Goal: Check status: Check status

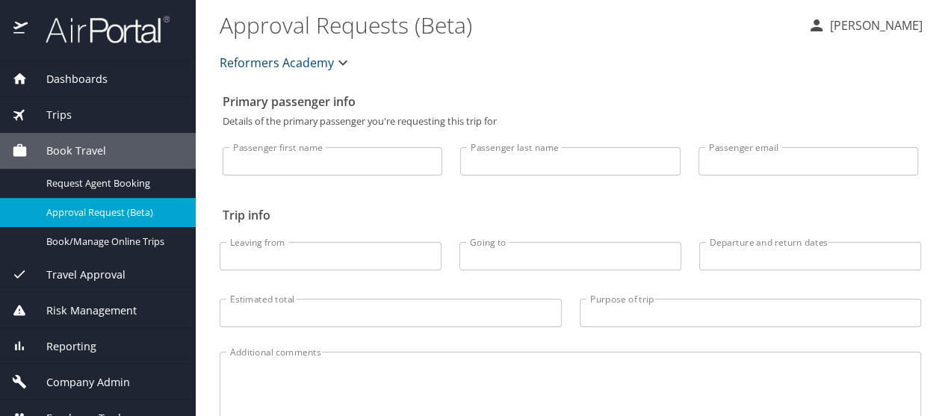
click at [99, 116] on div "Trips" at bounding box center [98, 115] width 172 height 16
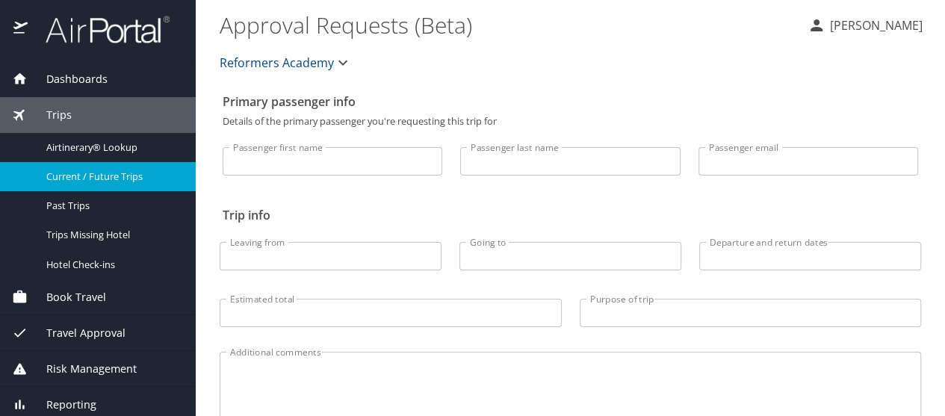
click at [108, 176] on span "Current / Future Trips" at bounding box center [111, 177] width 131 height 14
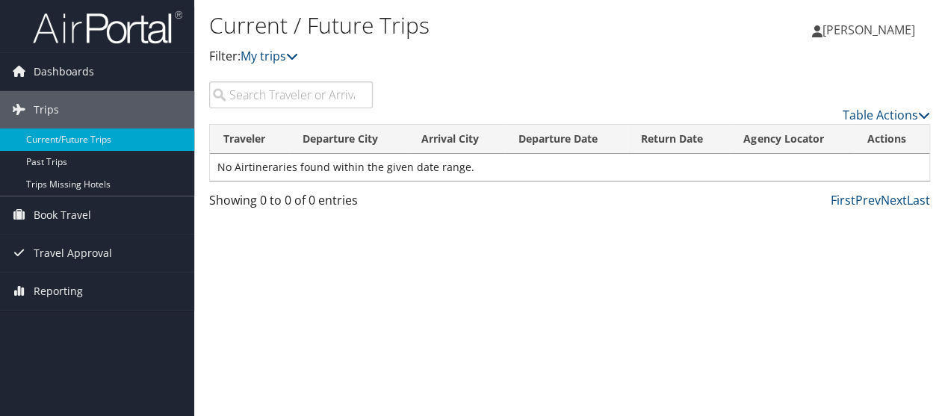
click at [512, 225] on div "Current / Future Trips Filter: My trips [PERSON_NAME] [PERSON_NAME] My Settings…" at bounding box center [569, 208] width 751 height 416
click at [309, 92] on input "search" at bounding box center [291, 94] width 164 height 27
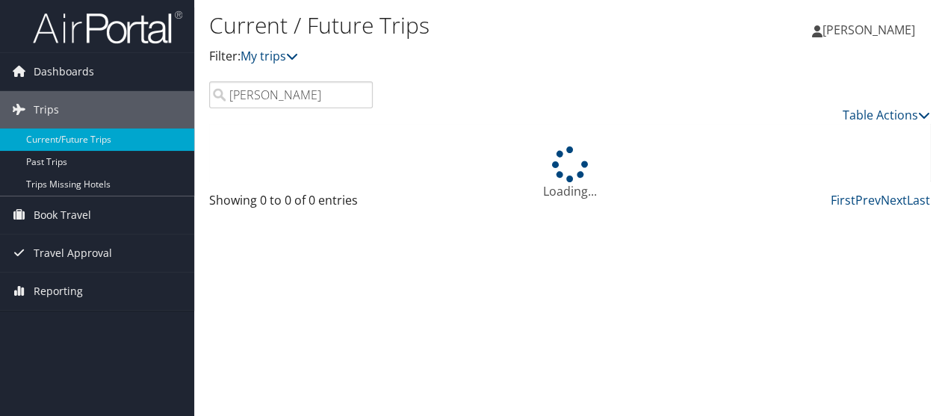
type input "[PERSON_NAME]"
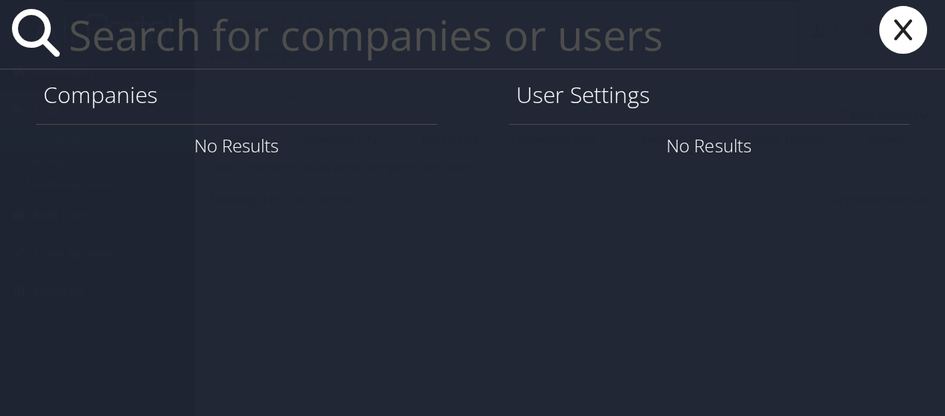
click at [920, 40] on icon at bounding box center [903, 30] width 60 height 48
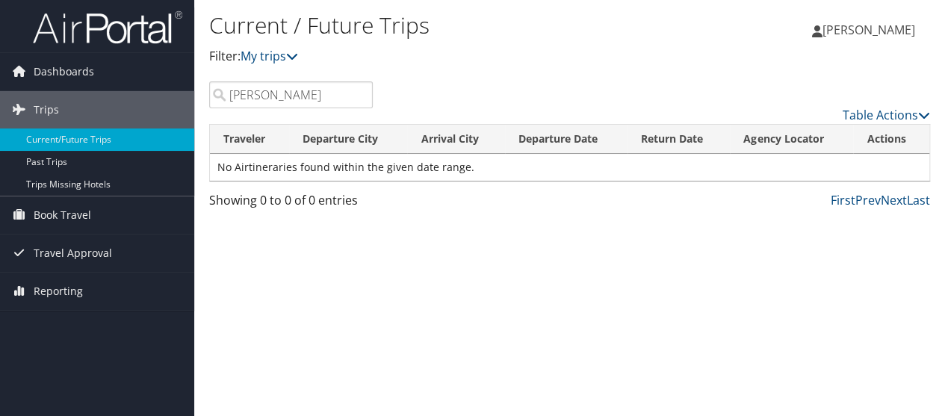
click at [289, 92] on input "[PERSON_NAME]" at bounding box center [291, 94] width 164 height 27
drag, startPoint x: 273, startPoint y: 93, endPoint x: 207, endPoint y: 99, distance: 65.9
click at [209, 99] on input "[PERSON_NAME]" at bounding box center [291, 94] width 164 height 27
click at [259, 59] on link "My trips" at bounding box center [269, 56] width 58 height 16
click at [277, 60] on link "My trips" at bounding box center [269, 56] width 58 height 16
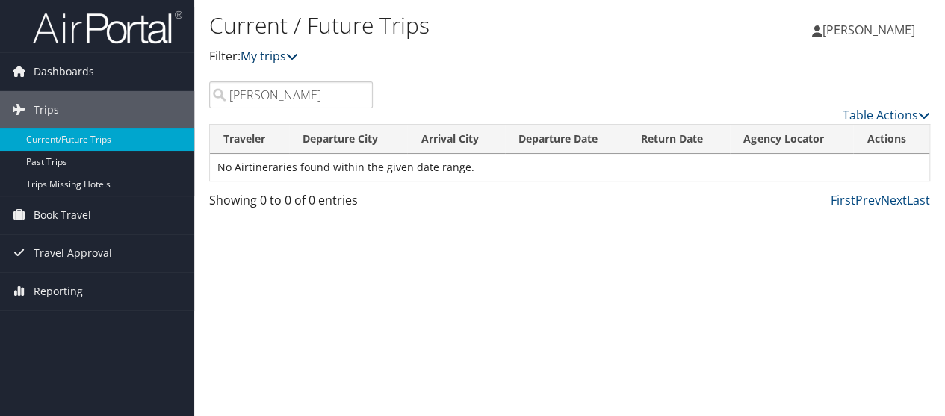
click at [277, 60] on link "My trips" at bounding box center [269, 56] width 58 height 16
click at [250, 69] on div "Current / Future Trips Filter: My trips" at bounding box center [449, 44] width 480 height 74
click at [254, 63] on link "My trips" at bounding box center [269, 56] width 58 height 16
click at [426, 264] on div "Current / Future Trips Filter: My trips [PERSON_NAME] [PERSON_NAME] My Settings…" at bounding box center [569, 208] width 751 height 416
click at [276, 55] on link "My trips" at bounding box center [269, 56] width 58 height 16
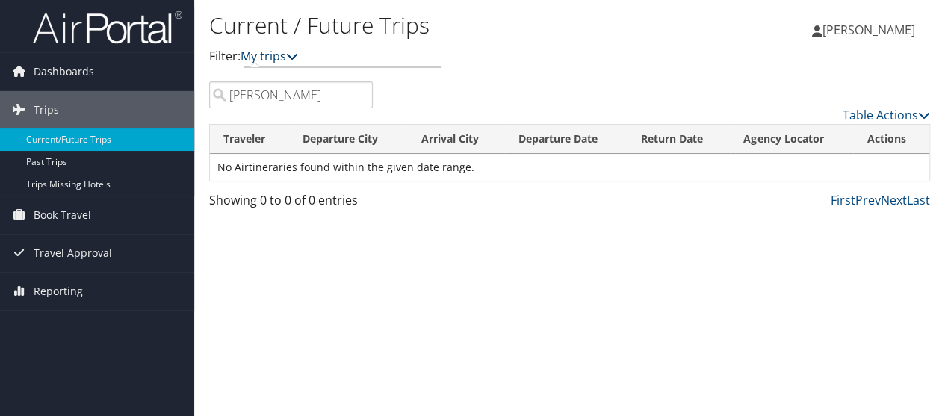
click at [276, 55] on link "My trips" at bounding box center [269, 56] width 58 height 16
click at [734, 336] on div "Current / Future Trips Filter: My trips [PERSON_NAME] [PERSON_NAME] My Settings…" at bounding box center [569, 208] width 751 height 416
click at [264, 56] on link "My trips" at bounding box center [269, 56] width 58 height 16
click at [273, 58] on link "My trips" at bounding box center [269, 56] width 58 height 16
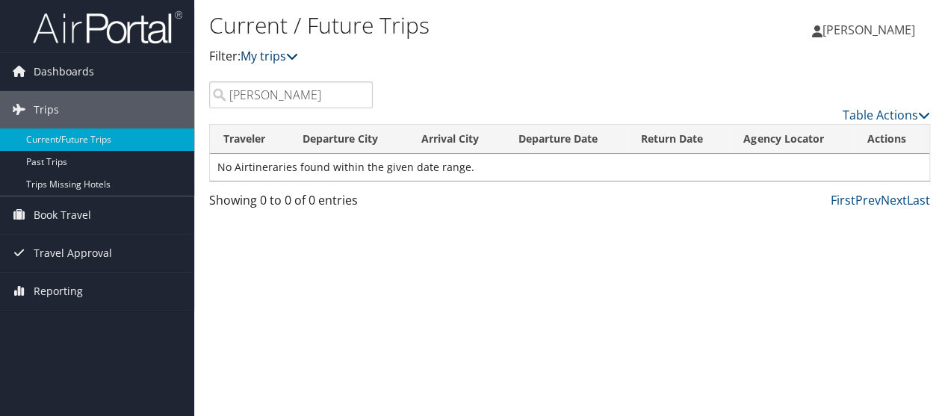
click at [271, 58] on link "My trips" at bounding box center [269, 56] width 58 height 16
